Goal: Transaction & Acquisition: Purchase product/service

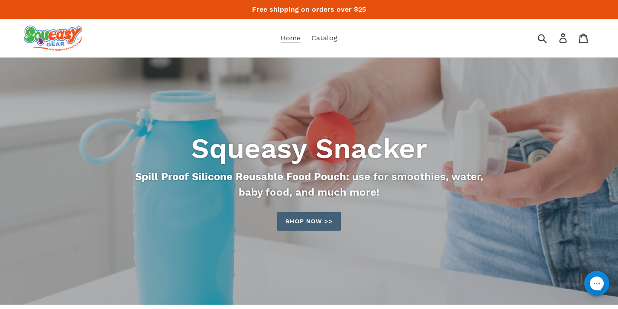
click at [298, 226] on link "Shop now >>" at bounding box center [308, 221] width 63 height 19
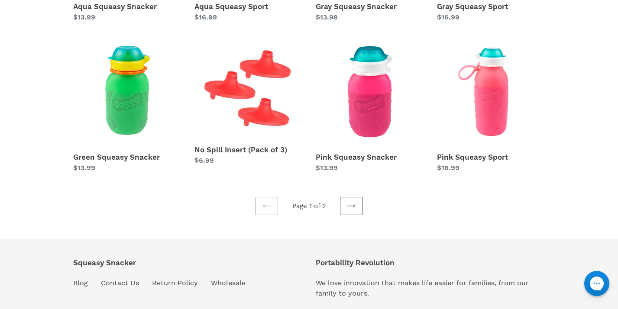
scroll to position [283, 0]
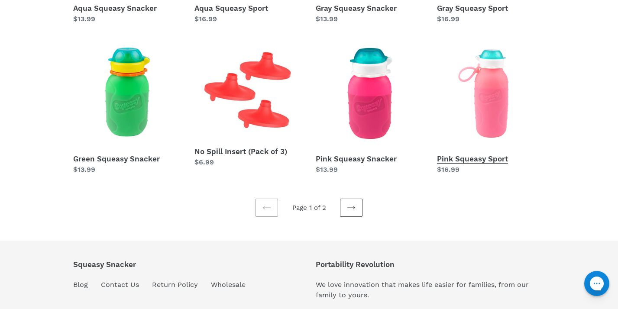
click at [495, 124] on link "Pink Squeasy Sport" at bounding box center [491, 106] width 108 height 135
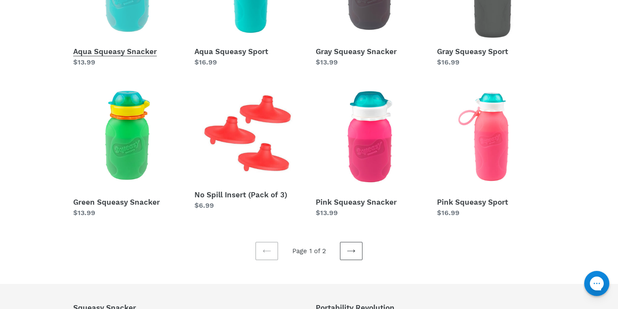
scroll to position [296, 0]
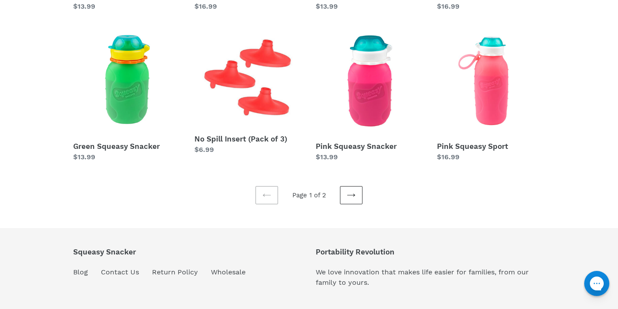
click at [355, 197] on icon at bounding box center [351, 195] width 9 height 9
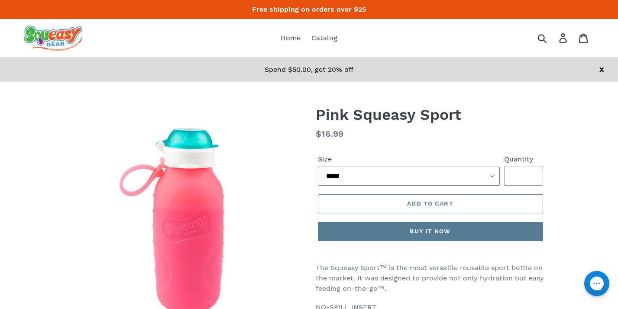
select select "****"
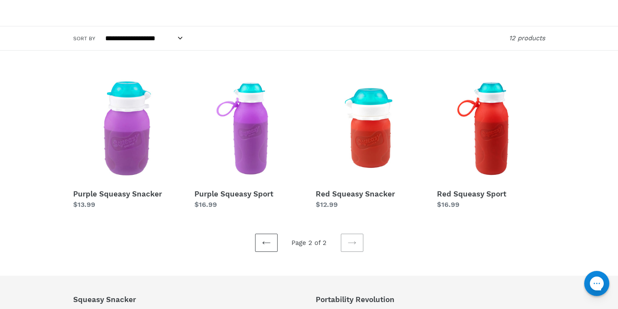
scroll to position [98, 0]
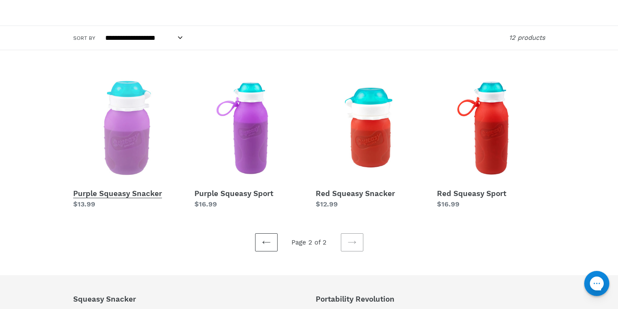
click at [130, 152] on link "Purple Squeasy Snacker" at bounding box center [127, 141] width 108 height 135
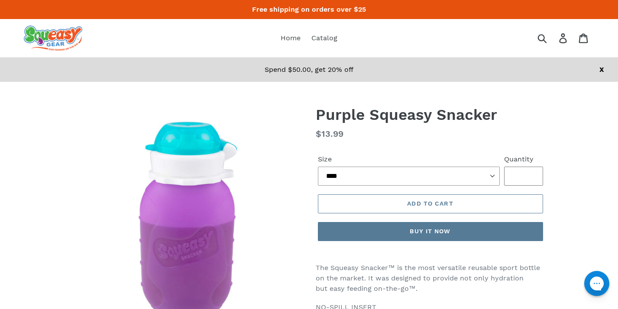
click at [531, 174] on input "*" at bounding box center [523, 176] width 39 height 19
click at [435, 208] on button "Add to cart" at bounding box center [430, 203] width 225 height 19
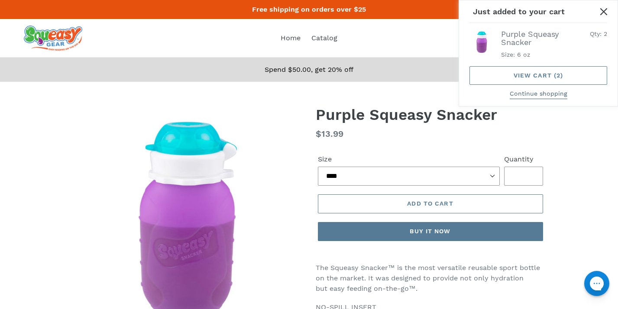
click at [527, 92] on button "Continue shopping" at bounding box center [538, 94] width 58 height 10
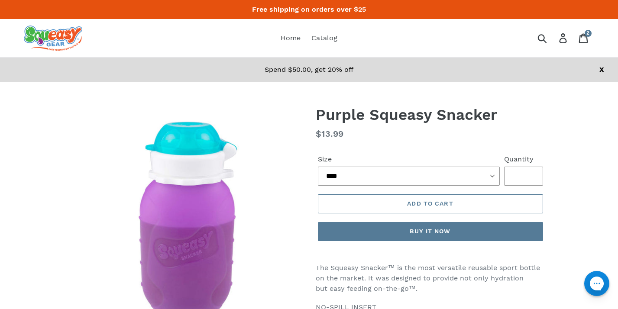
type input "*"
click at [530, 178] on input "*" at bounding box center [523, 176] width 39 height 19
click at [480, 203] on button "Add to cart" at bounding box center [430, 203] width 225 height 19
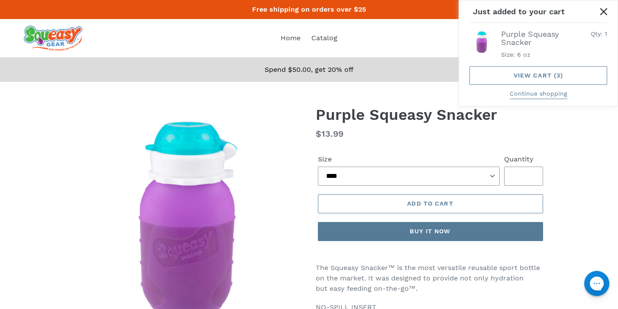
click at [602, 11] on icon "Close" at bounding box center [603, 11] width 7 height 7
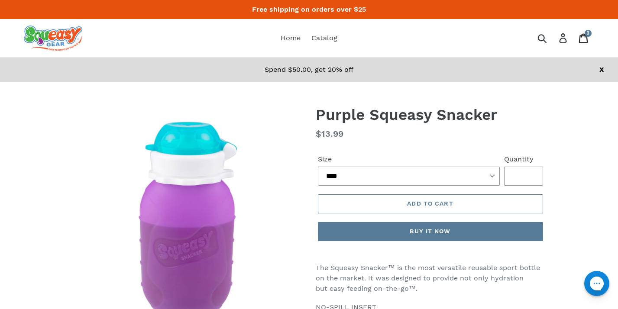
click at [583, 40] on icon at bounding box center [583, 38] width 10 height 10
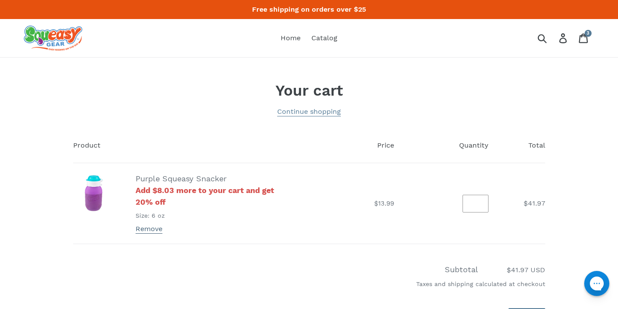
click at [151, 229] on link "Remove" at bounding box center [148, 229] width 27 height 9
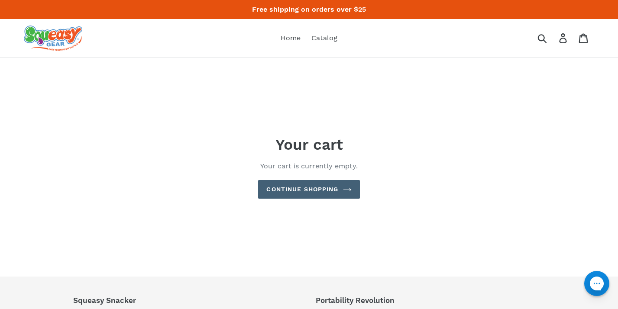
click at [303, 187] on link "Continue shopping" at bounding box center [308, 189] width 101 height 19
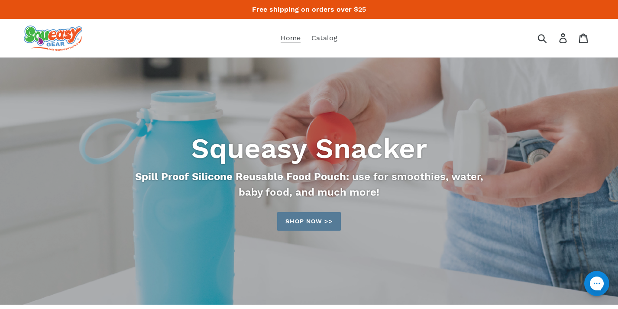
click at [290, 237] on div "Squeasy Snacker Spill Proof Silicone Reusable Food Pouch: use for smoothies, wa…" at bounding box center [309, 181] width 618 height 247
click at [303, 220] on link "Shop now >>" at bounding box center [308, 221] width 63 height 19
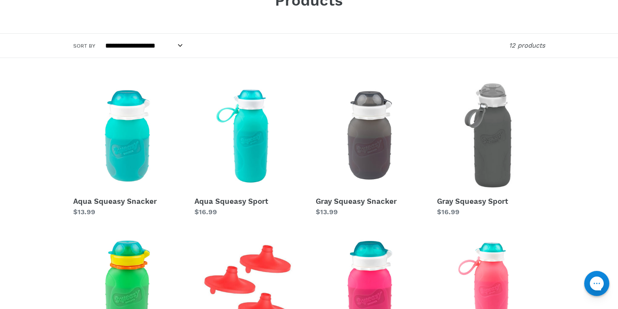
scroll to position [137, 0]
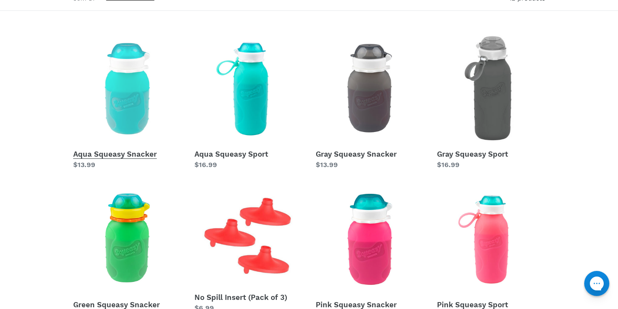
click at [138, 155] on link "Aqua Squeasy Snacker" at bounding box center [127, 102] width 108 height 135
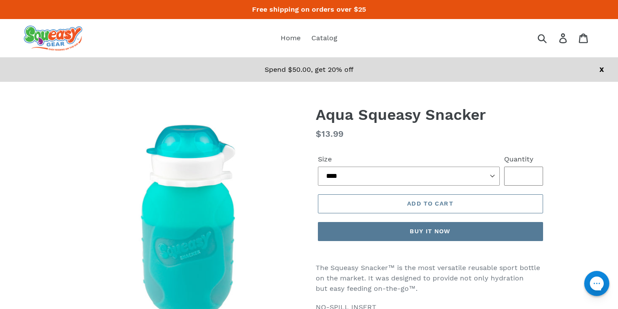
type input "*"
click at [529, 174] on input "*" at bounding box center [523, 176] width 39 height 19
click at [495, 205] on button "Add to cart" at bounding box center [430, 203] width 225 height 19
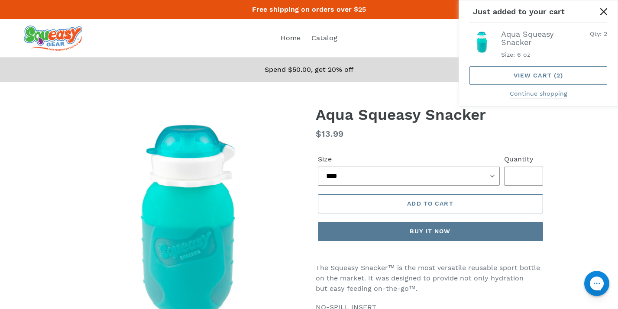
click at [599, 20] on button "Close" at bounding box center [603, 11] width 19 height 19
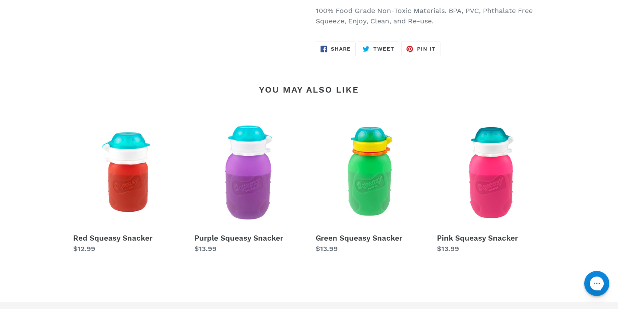
scroll to position [712, 0]
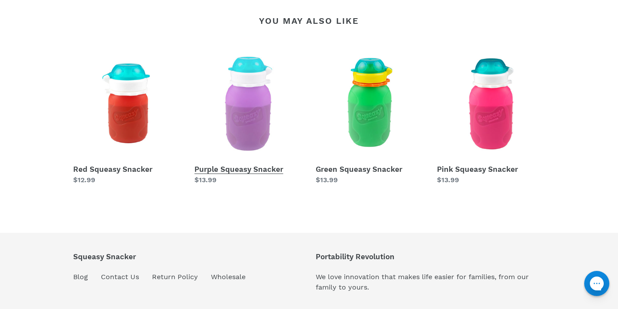
click at [235, 119] on link "Purple Squeasy Snacker" at bounding box center [248, 117] width 108 height 135
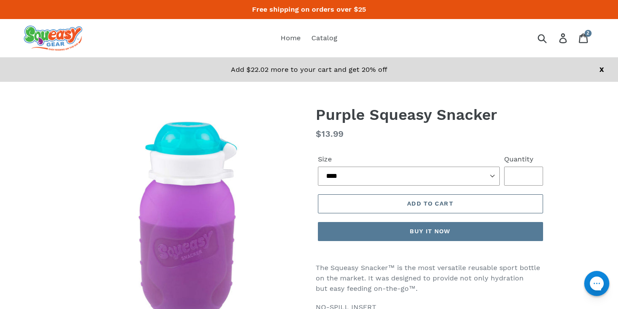
click at [493, 203] on button "Add to cart" at bounding box center [430, 203] width 225 height 19
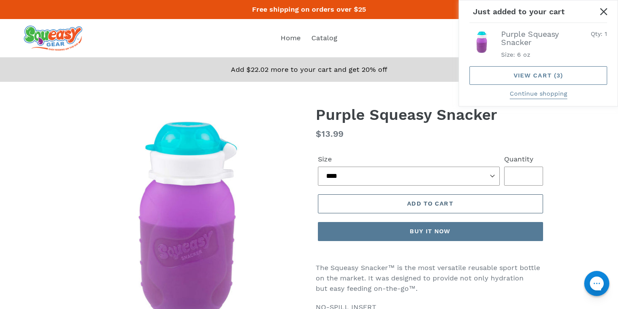
click at [478, 206] on button "Add to cart" at bounding box center [430, 203] width 225 height 19
click at [605, 15] on button "Close" at bounding box center [603, 11] width 19 height 19
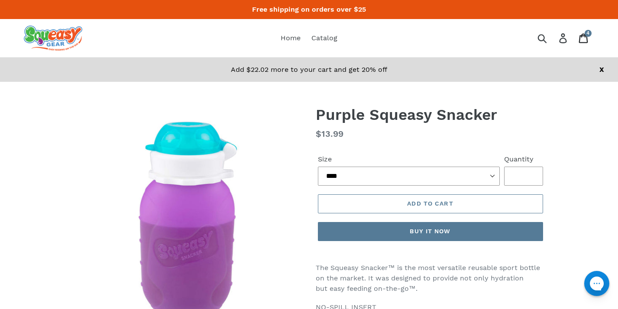
click at [583, 39] on icon at bounding box center [583, 38] width 10 height 10
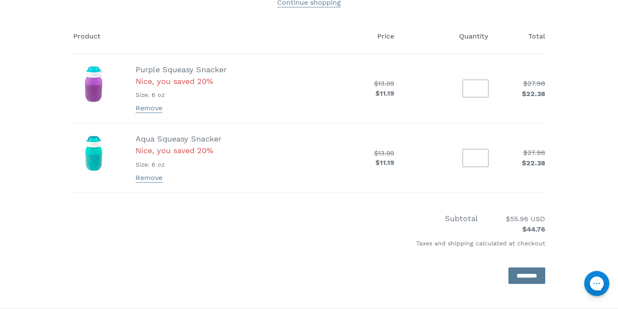
scroll to position [111, 0]
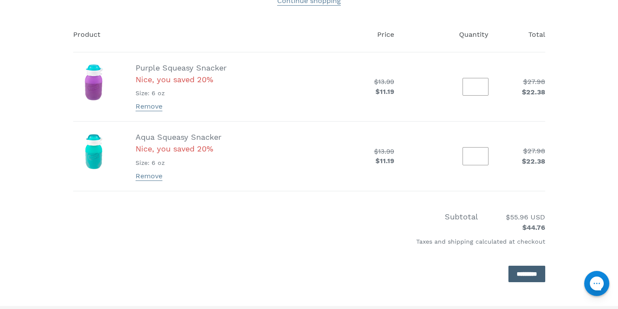
click at [523, 274] on input "*********" at bounding box center [526, 274] width 37 height 17
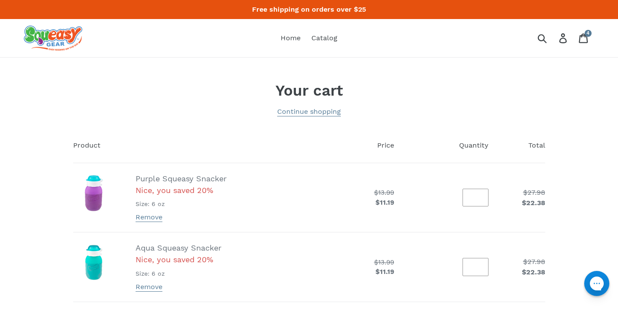
scroll to position [0, 0]
click at [583, 37] on icon at bounding box center [583, 38] width 10 height 10
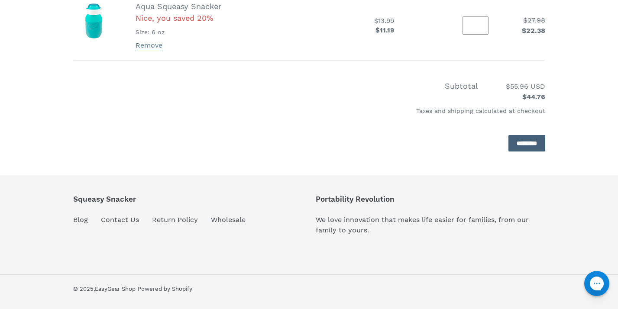
scroll to position [241, 0]
click at [518, 148] on input "*********" at bounding box center [526, 143] width 37 height 17
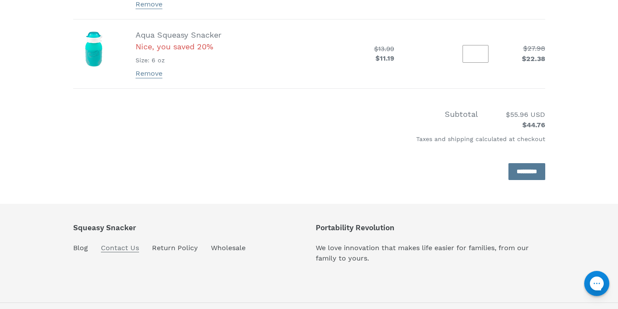
click at [129, 251] on link "Contact Us" at bounding box center [120, 248] width 38 height 9
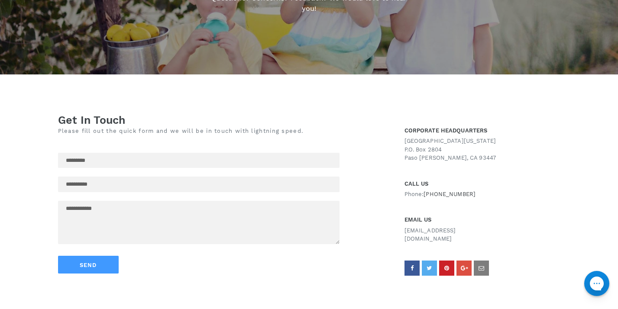
scroll to position [177, 0]
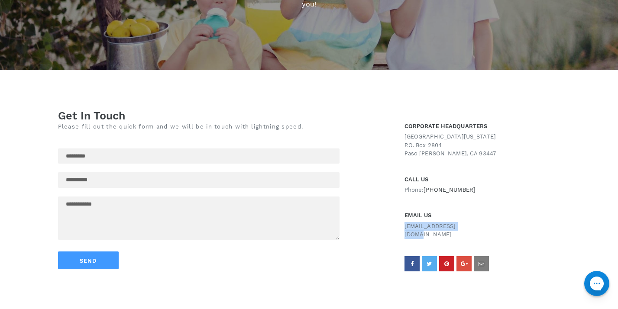
drag, startPoint x: 405, startPoint y: 226, endPoint x: 493, endPoint y: 225, distance: 88.3
click at [493, 225] on div "EMAIL US support@easygear.com" at bounding box center [482, 220] width 156 height 45
copy p "support@easygear.com"
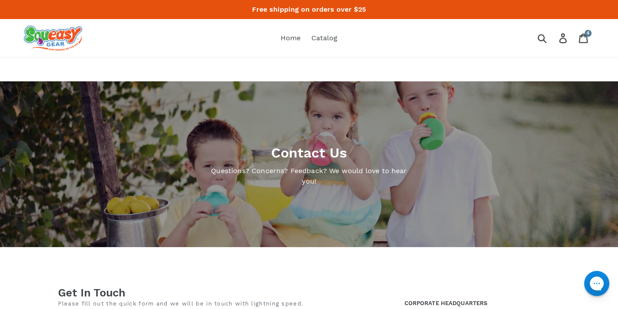
scroll to position [0, 0]
drag, startPoint x: 297, startPoint y: 25, endPoint x: 295, endPoint y: 30, distance: 5.6
click at [294, 25] on nav "Home Catalog" at bounding box center [308, 38] width 285 height 38
click at [291, 40] on span "Home" at bounding box center [290, 38] width 20 height 9
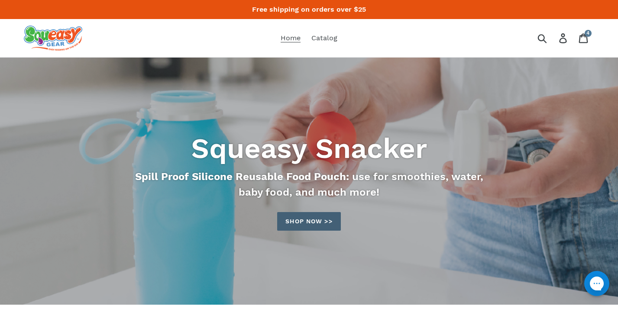
click at [322, 223] on link "Shop now >>" at bounding box center [308, 221] width 63 height 19
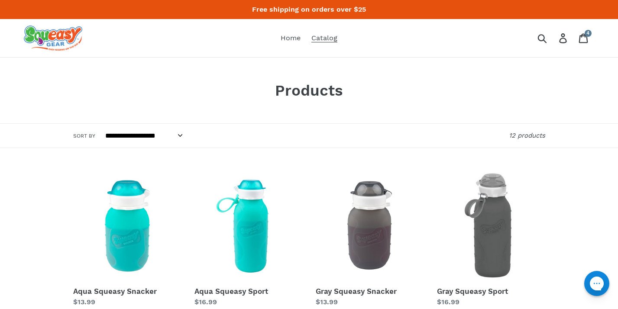
scroll to position [2, 0]
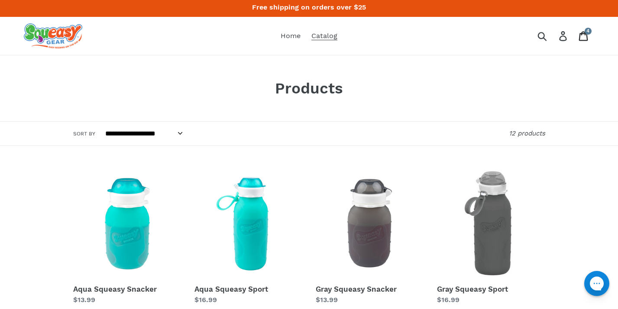
click at [585, 36] on icon at bounding box center [583, 36] width 10 height 10
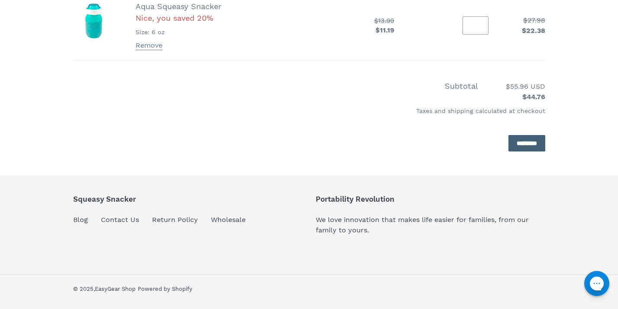
scroll to position [241, 0]
click at [532, 146] on input "*********" at bounding box center [526, 143] width 37 height 17
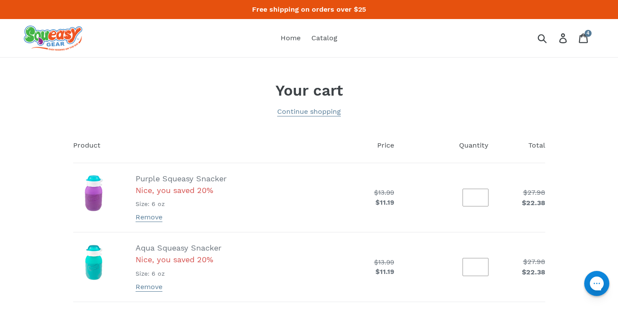
scroll to position [0, 0]
